Goal: Information Seeking & Learning: Stay updated

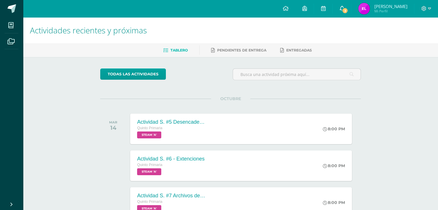
click at [348, 12] on span "3" at bounding box center [345, 10] width 6 height 6
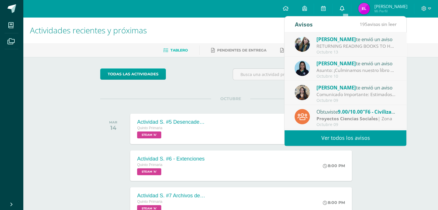
click at [349, 7] on link "0" at bounding box center [342, 8] width 18 height 17
click at [326, 8] on icon at bounding box center [323, 8] width 5 height 5
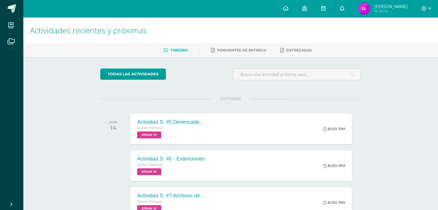
click at [344, 9] on icon at bounding box center [342, 8] width 5 height 5
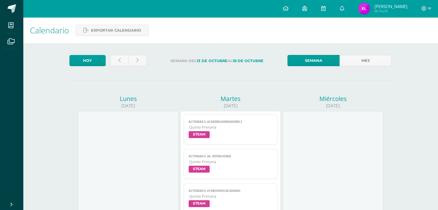
click at [370, 7] on img at bounding box center [364, 9] width 12 height 12
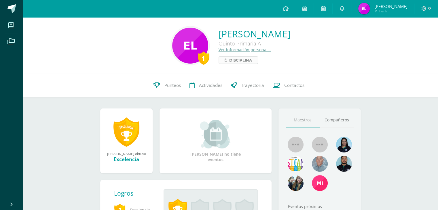
click at [229, 62] on span "Disciplina" at bounding box center [240, 60] width 23 height 7
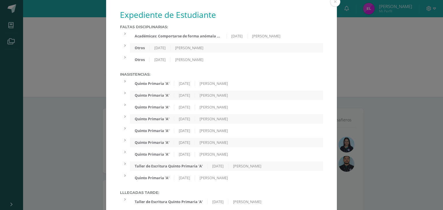
click at [182, 37] on div "Académicas: Comportarse de forma anómala en pruebas o exámenes." at bounding box center [178, 36] width 96 height 5
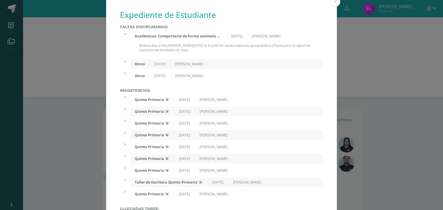
click at [201, 36] on div "Académicas: Comportarse de forma anómala en pruebas o exámenes." at bounding box center [178, 36] width 96 height 5
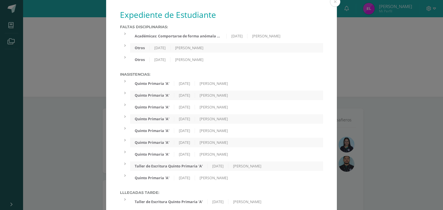
click at [287, 41] on div "Faltas Disciplinarias: Académicas: Comportarse de forma anómala en pruebas o ex…" at bounding box center [221, 45] width 203 height 40
click at [287, 44] on div "Otros 27/05/2025 Sonia" at bounding box center [226, 48] width 193 height 10
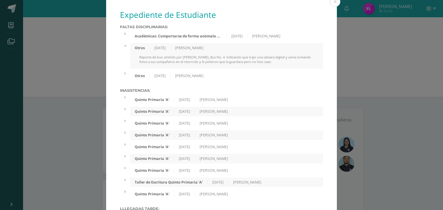
click at [288, 46] on div "Otros 27/05/2025 Sonia" at bounding box center [226, 48] width 193 height 10
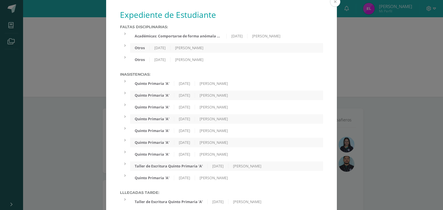
click at [330, 4] on button at bounding box center [335, 2] width 10 height 10
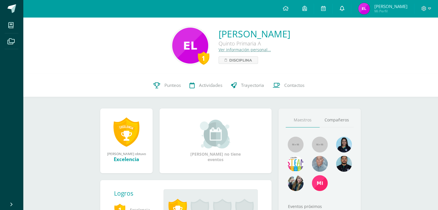
click at [344, 12] on span at bounding box center [342, 8] width 5 height 6
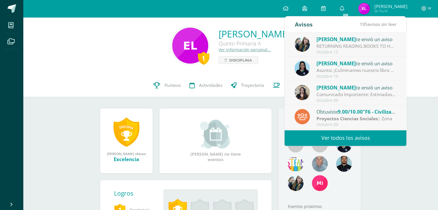
click at [352, 136] on link "Ver todos los avisos" at bounding box center [346, 138] width 122 height 16
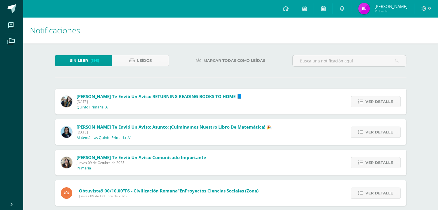
click at [380, 108] on div "Ver detalle" at bounding box center [374, 102] width 64 height 26
click at [374, 102] on span "Ver detalle" at bounding box center [380, 102] width 28 height 11
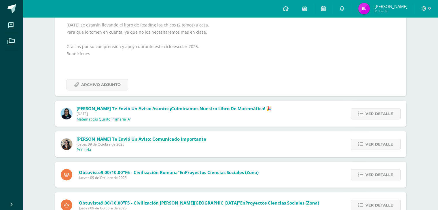
scroll to position [187, 0]
click at [426, 10] on icon at bounding box center [424, 8] width 5 height 5
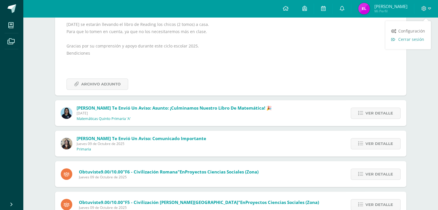
click at [407, 42] on link "Cerrar sesión" at bounding box center [409, 39] width 46 height 8
click at [391, 41] on link "Cerrar sesión" at bounding box center [409, 39] width 46 height 8
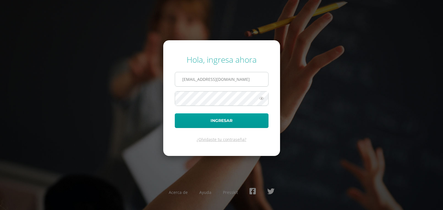
click at [254, 83] on input "[EMAIL_ADDRESS][DOMAIN_NAME]" at bounding box center [221, 79] width 93 height 14
type input "l"
click at [260, 99] on icon at bounding box center [261, 98] width 7 height 7
click at [190, 79] on input "l9501@bilinguesanjuan.edu.gt" at bounding box center [221, 79] width 93 height 14
type input "l950@bilinguesanjuan.edu.gt"
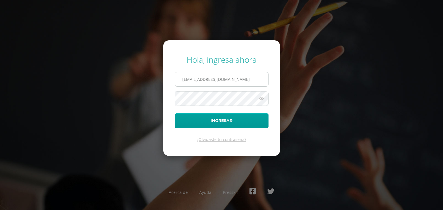
click at [175, 114] on button "Ingresar" at bounding box center [222, 121] width 94 height 15
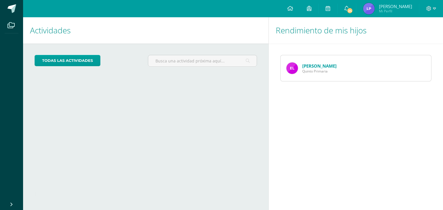
click at [311, 71] on span "Quinto Primaria" at bounding box center [319, 71] width 34 height 5
drag, startPoint x: 286, startPoint y: 69, endPoint x: 288, endPoint y: 72, distance: 3.9
click at [288, 72] on div "Eduardo Linares Quinto Primaria" at bounding box center [311, 68] width 62 height 26
click at [288, 72] on img at bounding box center [292, 69] width 12 height 12
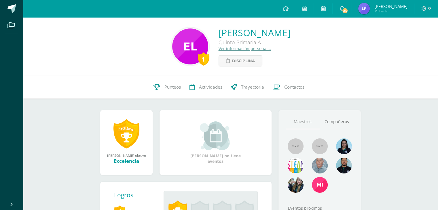
click at [198, 61] on div "1" at bounding box center [204, 58] width 12 height 13
click at [219, 58] on link "Disciplina" at bounding box center [241, 60] width 44 height 11
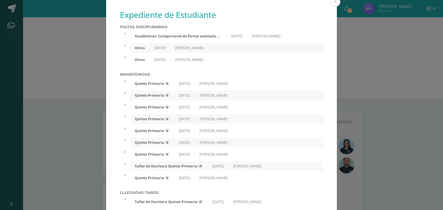
click at [193, 37] on div "Académicas: Comportarse de forma anómala en pruebas o exámenes." at bounding box center [178, 36] width 96 height 5
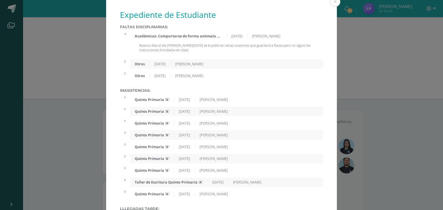
click at [170, 63] on div "[DATE]" at bounding box center [160, 64] width 21 height 5
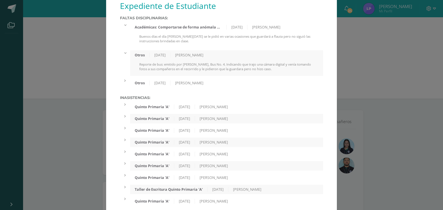
scroll to position [10, 0]
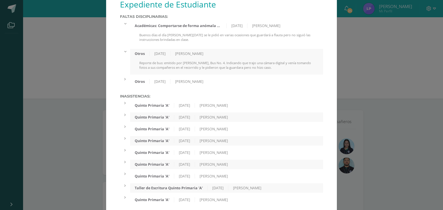
click at [161, 82] on div "[DATE]" at bounding box center [160, 81] width 21 height 5
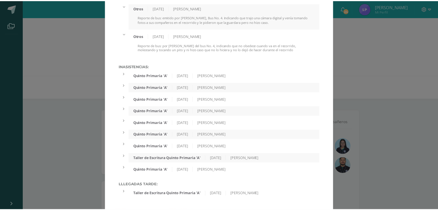
scroll to position [0, 0]
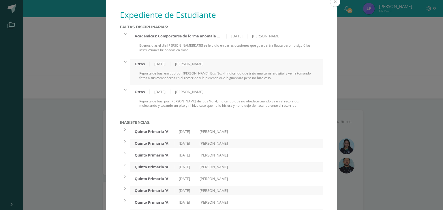
click at [331, 3] on button at bounding box center [335, 2] width 10 height 10
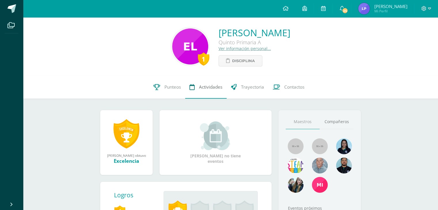
click at [201, 84] on link "Actividades" at bounding box center [205, 87] width 41 height 23
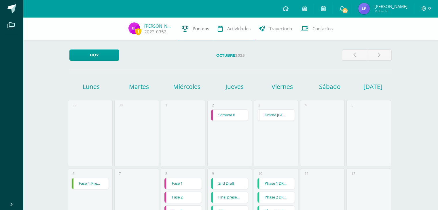
click at [188, 33] on link "Punteos" at bounding box center [195, 28] width 36 height 23
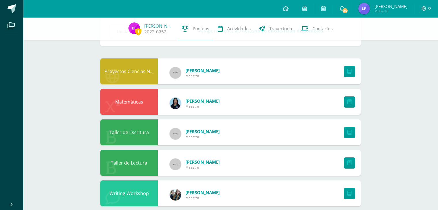
scroll to position [32, 0]
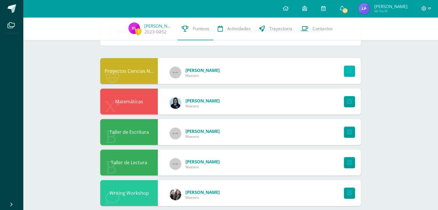
click at [345, 67] on link at bounding box center [349, 71] width 11 height 11
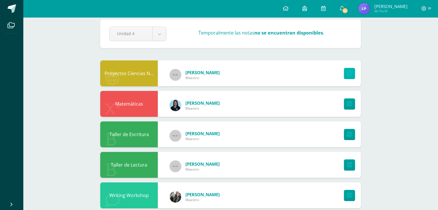
scroll to position [0, 0]
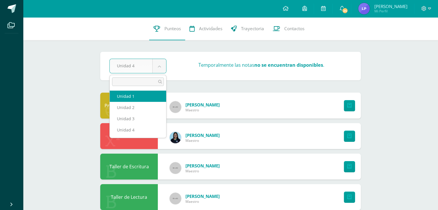
select select "Unidad 1"
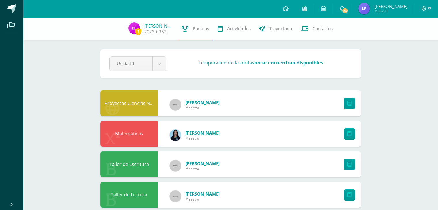
click at [144, 102] on div "Proyectos Ciencias Naturales" at bounding box center [129, 103] width 58 height 26
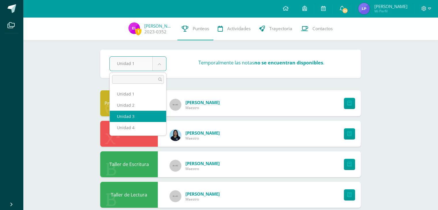
select select "Unidad 3"
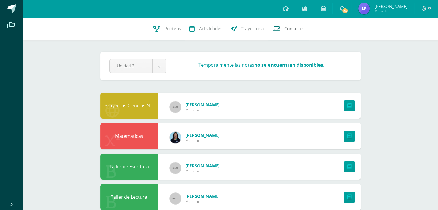
click at [283, 31] on link "Contactos" at bounding box center [289, 28] width 40 height 23
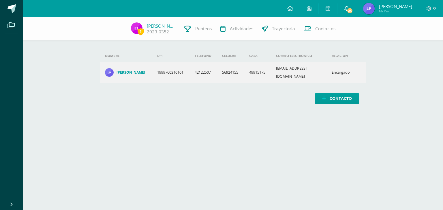
click at [349, 10] on link "24" at bounding box center [346, 8] width 18 height 17
click at [263, 105] on div "Nombre DPI Teléfono Celular Casa Correo electrónico Relación Ingrid Lizeth Pére…" at bounding box center [233, 66] width 284 height 99
click at [284, 26] on span "Trayectoria" at bounding box center [283, 29] width 23 height 6
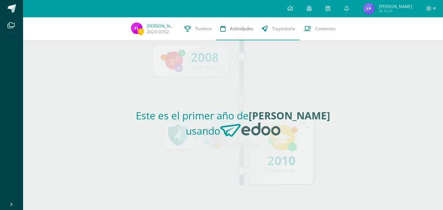
click at [245, 33] on link "Actividades" at bounding box center [236, 28] width 41 height 23
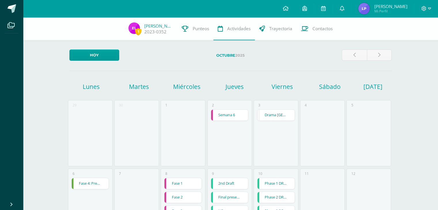
click at [391, 8] on span "[PERSON_NAME]" at bounding box center [390, 6] width 33 height 6
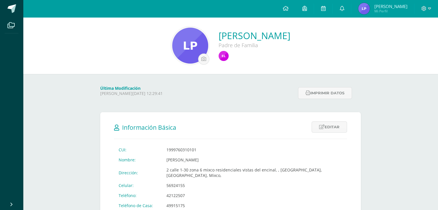
scroll to position [2, 0]
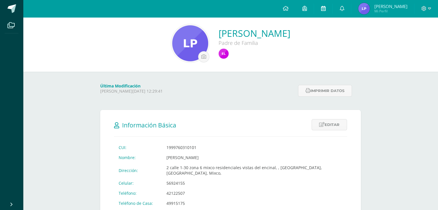
click at [326, 7] on icon at bounding box center [323, 8] width 5 height 5
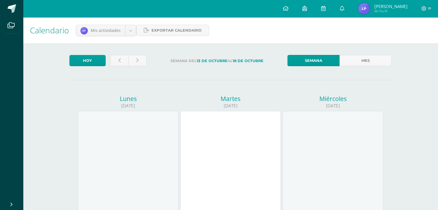
click at [385, 9] on span "Mi Perfil" at bounding box center [390, 11] width 33 height 5
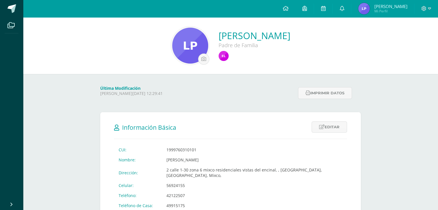
click at [351, 8] on link at bounding box center [342, 8] width 18 height 17
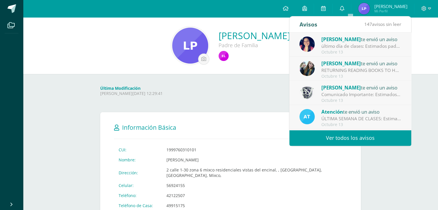
click at [351, 8] on link at bounding box center [342, 8] width 18 height 17
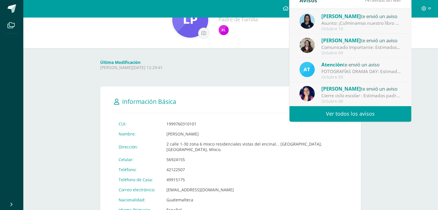
scroll to position [29, 0]
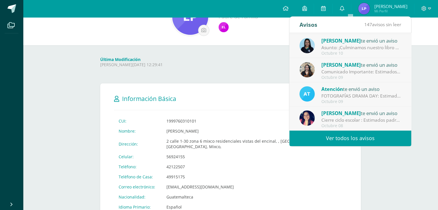
click at [323, 133] on link "Ver todos los avisos" at bounding box center [351, 139] width 122 height 16
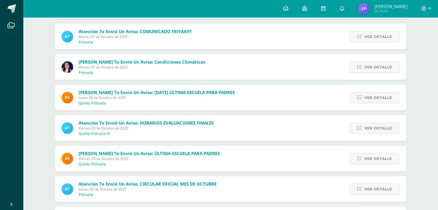
scroll to position [370, 0]
click at [356, 188] on link "Ver detalle" at bounding box center [375, 189] width 50 height 11
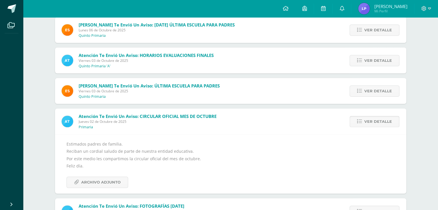
scroll to position [439, 0]
click at [122, 182] on link "Archivo Adjunto" at bounding box center [98, 182] width 62 height 11
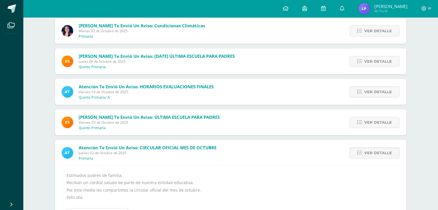
scroll to position [402, 0]
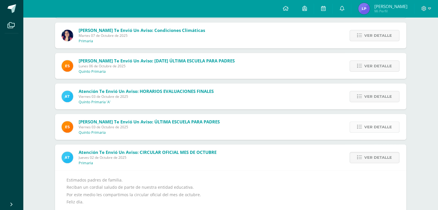
click at [357, 131] on link "Ver detalle" at bounding box center [375, 127] width 50 height 11
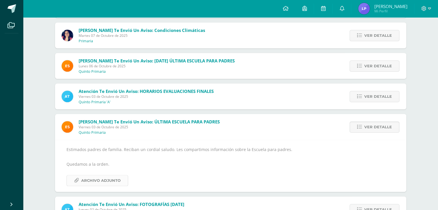
click at [107, 185] on span "Archivo Adjunto" at bounding box center [100, 180] width 39 height 11
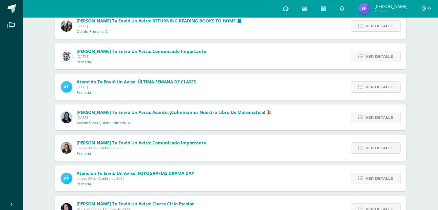
scroll to position [0, 0]
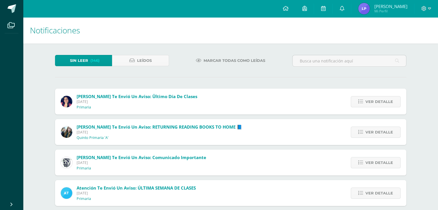
drag, startPoint x: 260, startPoint y: 136, endPoint x: 223, endPoint y: 122, distance: 39.7
drag, startPoint x: 223, startPoint y: 122, endPoint x: 154, endPoint y: 90, distance: 76.0
click at [154, 90] on div "[PERSON_NAME] te envió un aviso: ültimo día de clases [DATE] [GEOGRAPHIC_DATA]" at bounding box center [129, 102] width 148 height 26
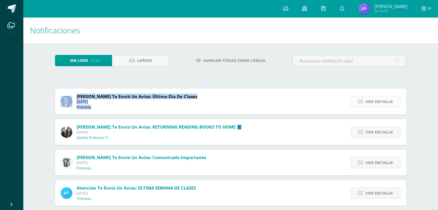
drag, startPoint x: 118, startPoint y: 89, endPoint x: 369, endPoint y: 99, distance: 251.2
click at [369, 99] on div "[PERSON_NAME] te envió un aviso: ültimo día de clases [DATE] Primaria Ver detal…" at bounding box center [231, 102] width 352 height 26
click at [369, 99] on span "Ver detalle" at bounding box center [380, 102] width 28 height 11
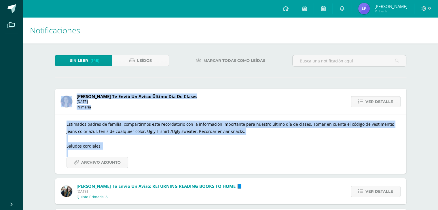
click at [255, 167] on div "Estimados padres de familia, compartirmos este recordatorio con la información …" at bounding box center [231, 145] width 328 height 48
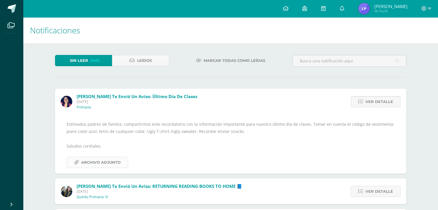
click at [115, 164] on span "Archivo Adjunto" at bounding box center [100, 162] width 39 height 11
